Goal: Transaction & Acquisition: Purchase product/service

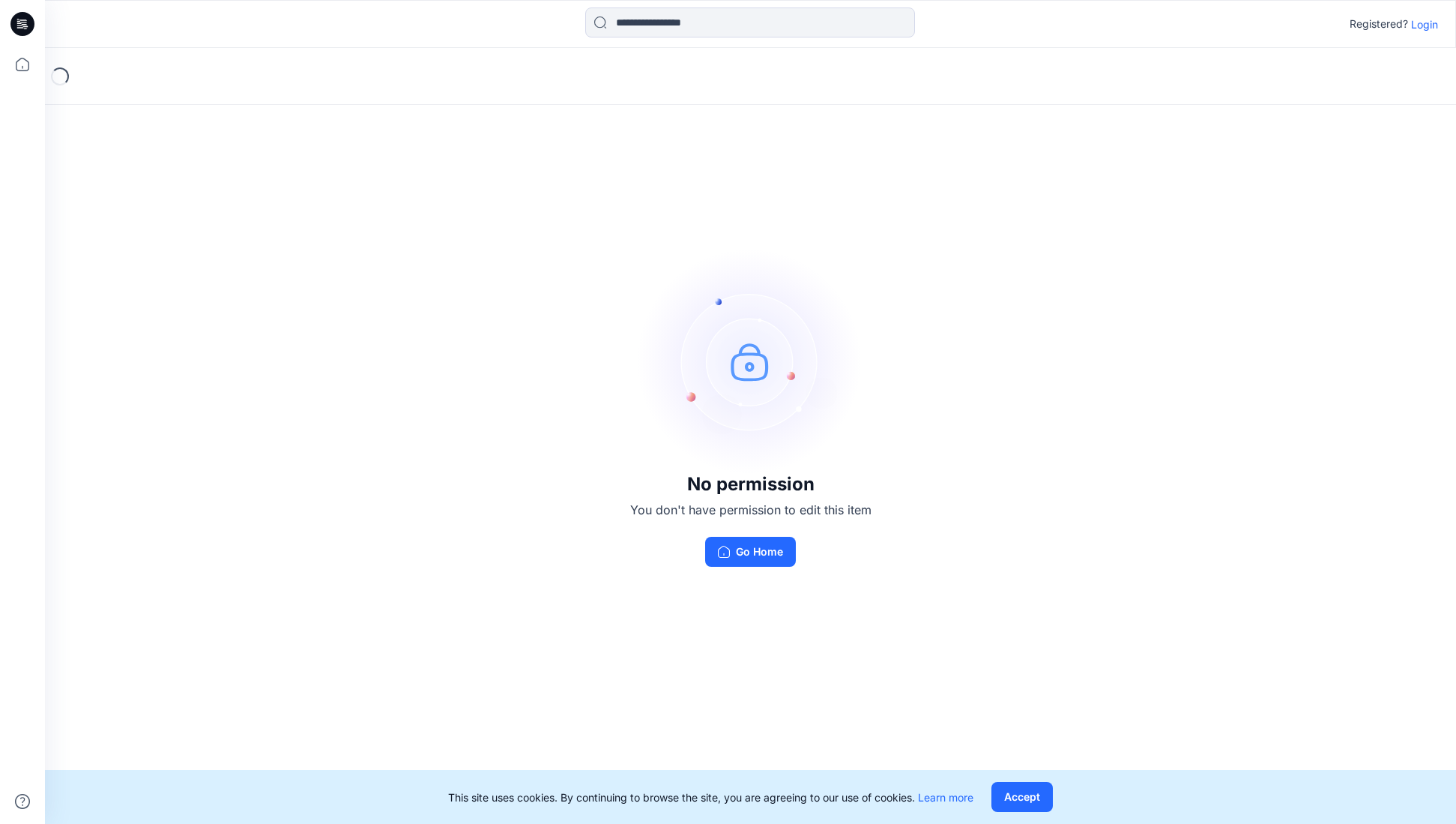
click at [1429, 19] on p "Login" at bounding box center [1424, 24] width 27 height 16
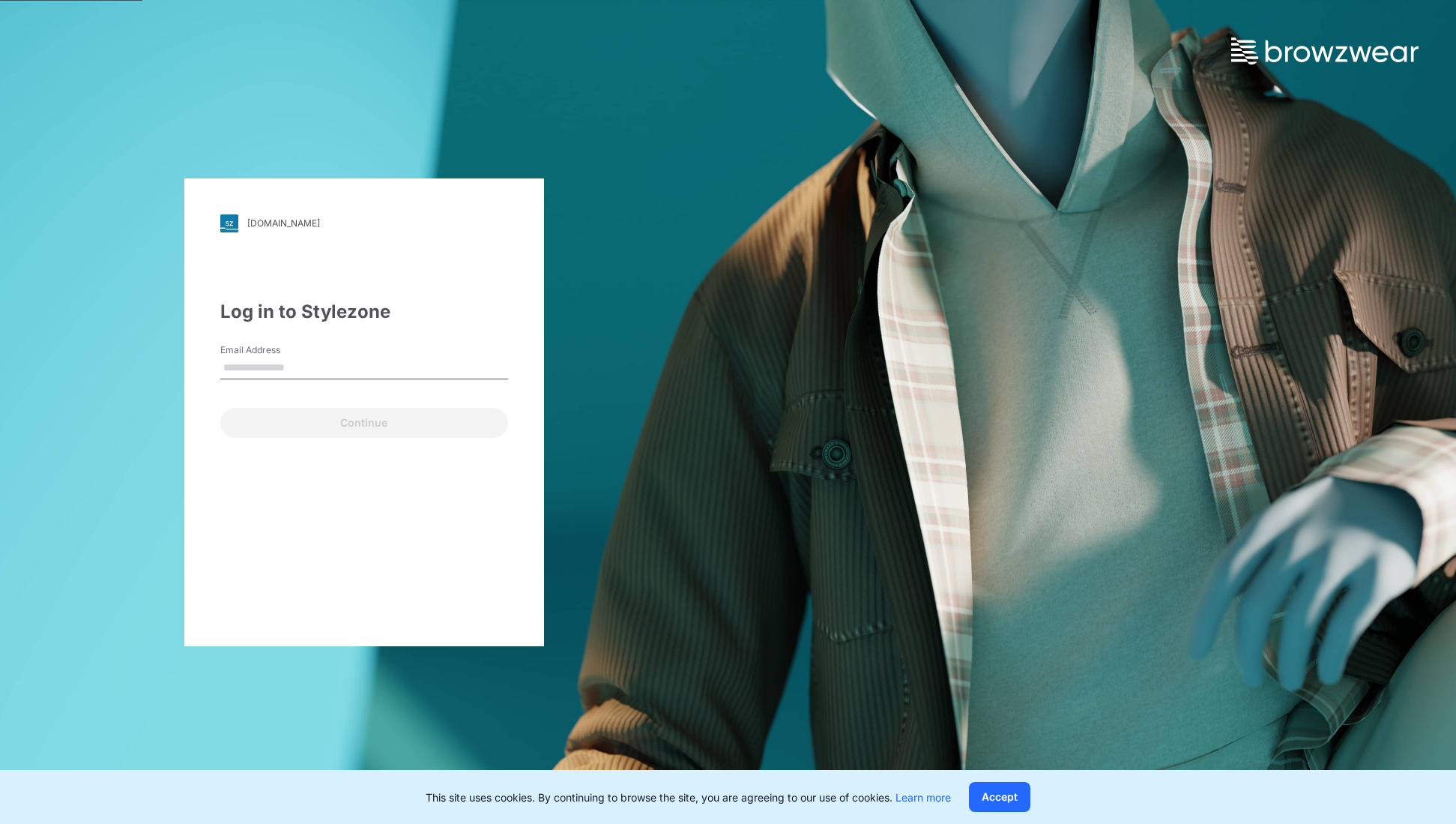
type input "**********"
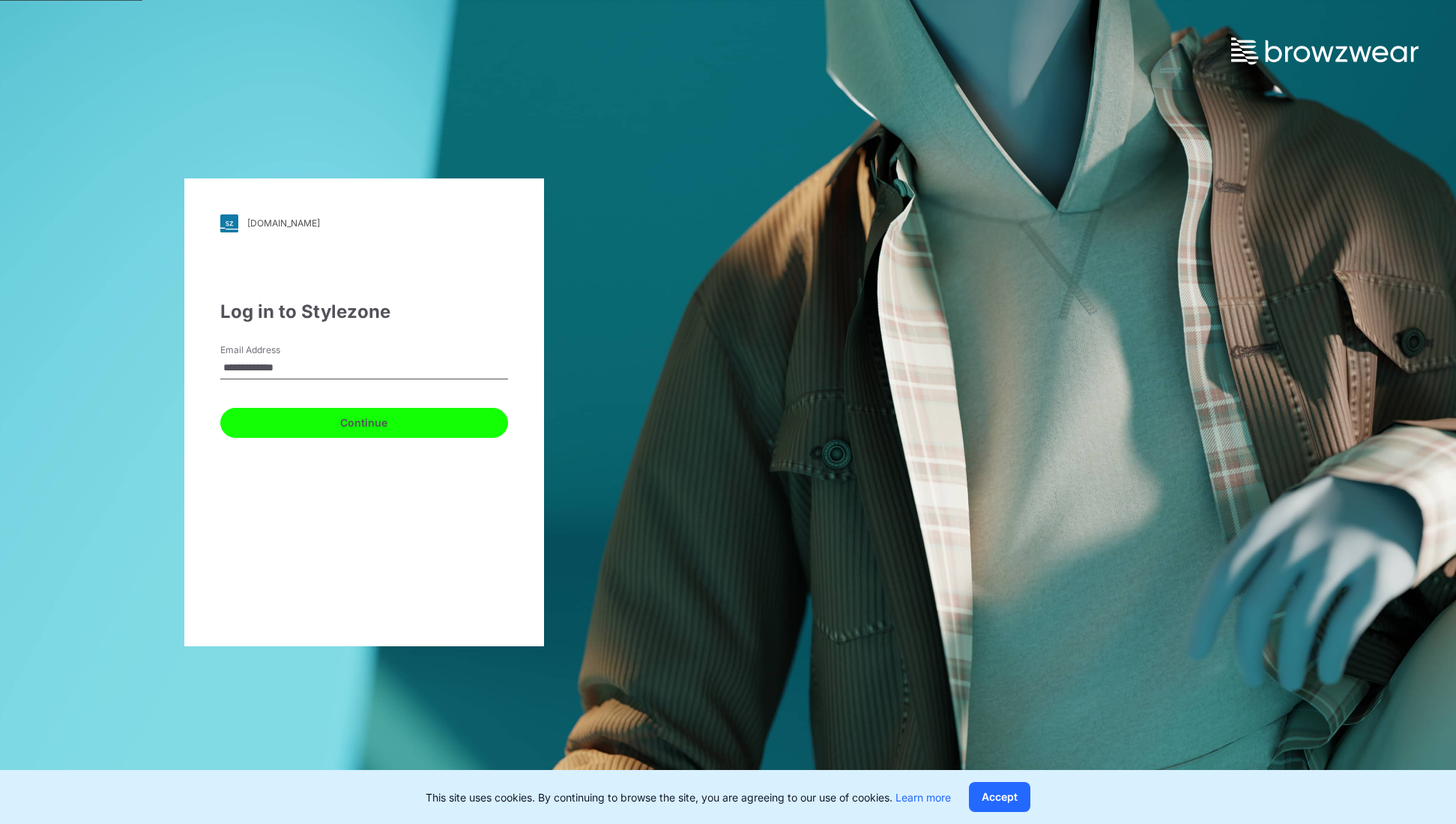
click at [334, 429] on button "Continue" at bounding box center [364, 422] width 288 height 30
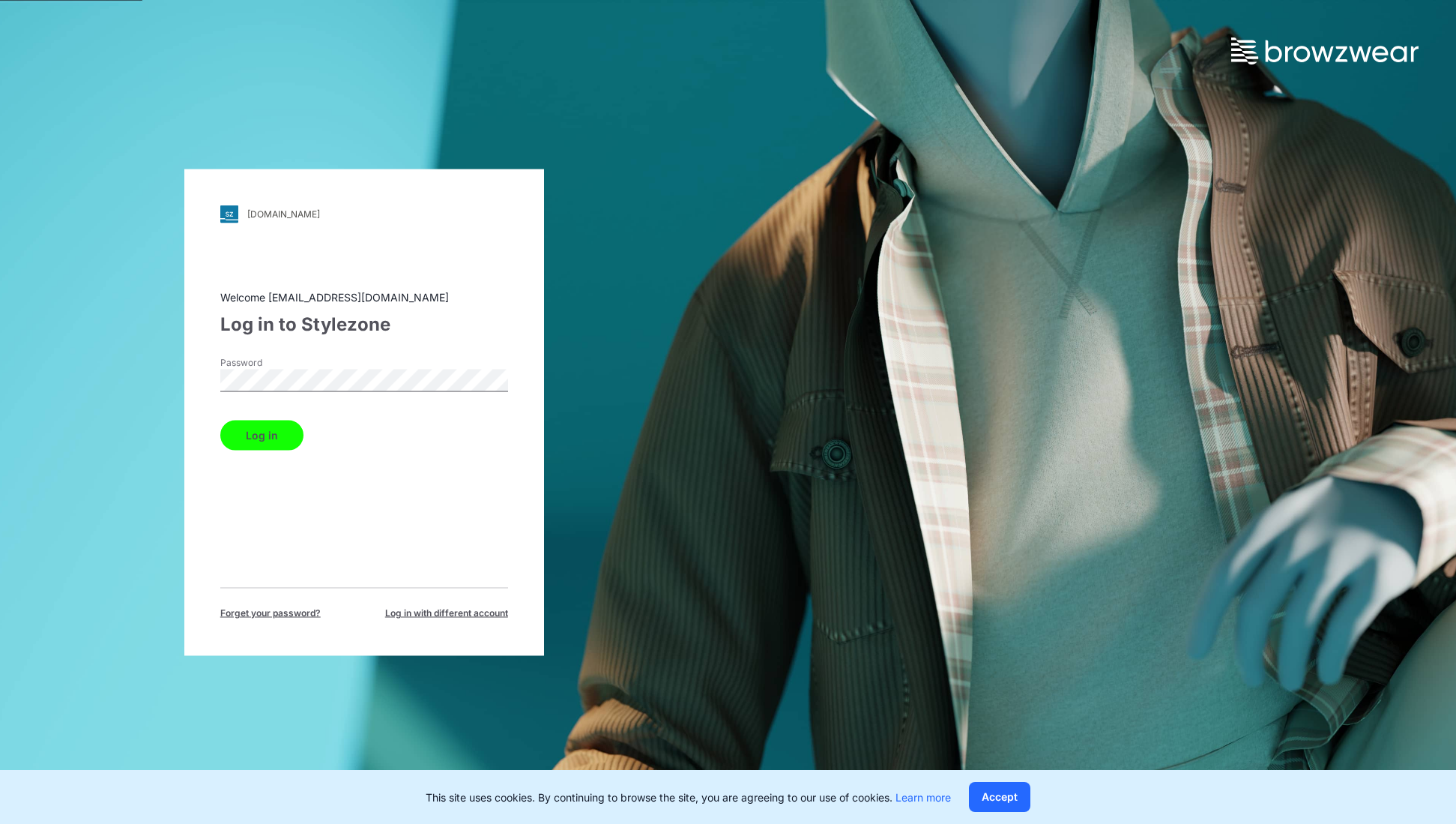
click at [270, 441] on button "Log in" at bounding box center [262, 434] width 84 height 30
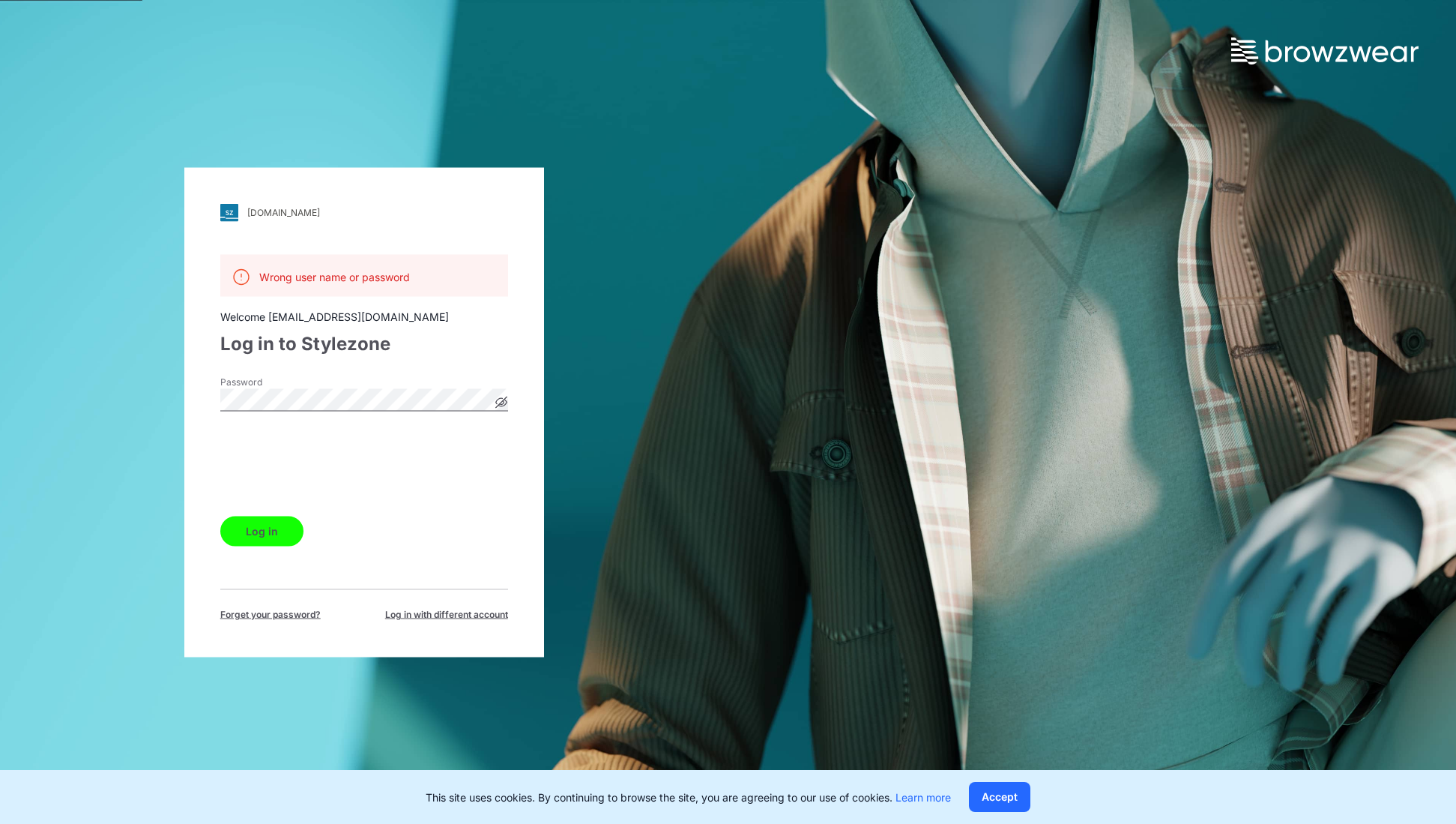
click at [247, 535] on button "Log in" at bounding box center [262, 530] width 84 height 30
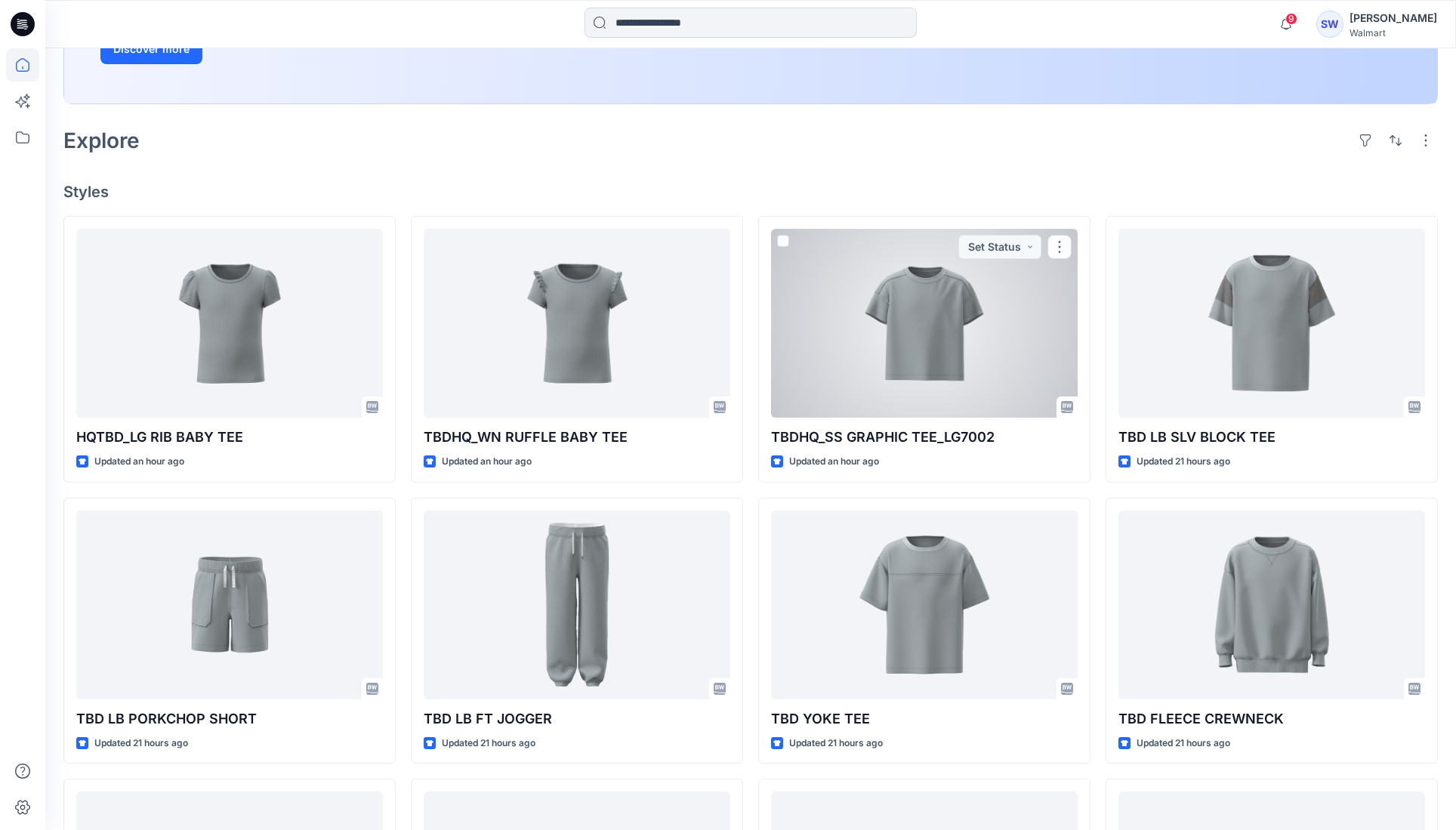
scroll to position [312, 0]
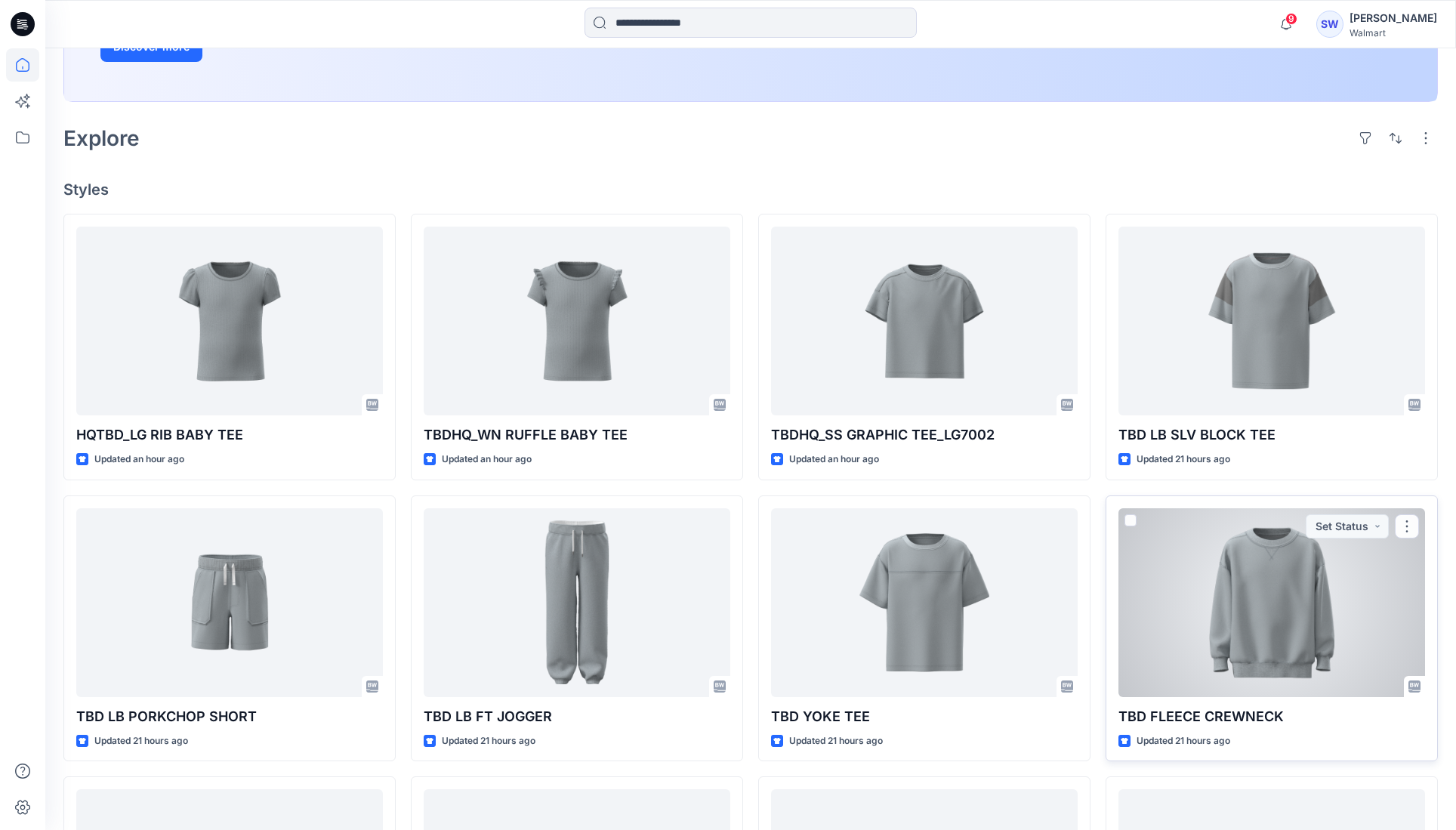
click at [1305, 614] on div at bounding box center [1272, 602] width 307 height 189
